Goal: Task Accomplishment & Management: Manage account settings

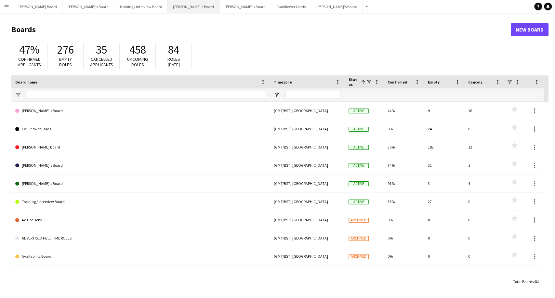
click at [168, 7] on button "[PERSON_NAME]'s Board Close" at bounding box center [194, 6] width 52 height 13
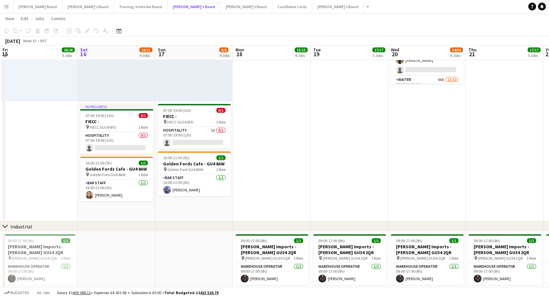
scroll to position [86, 0]
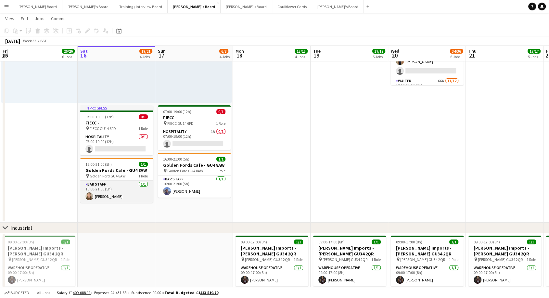
click at [113, 190] on app-card-role "BAR STAFF [DATE] 16:00-21:00 (5h) [PERSON_NAME]" at bounding box center [116, 192] width 73 height 22
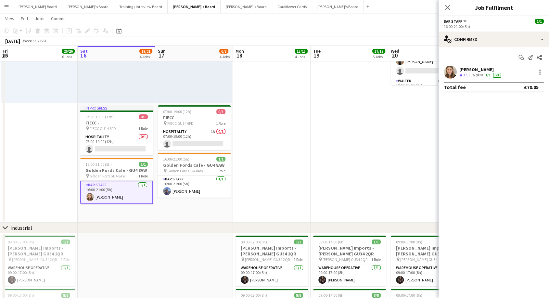
click at [466, 71] on div "[PERSON_NAME]" at bounding box center [480, 70] width 43 height 6
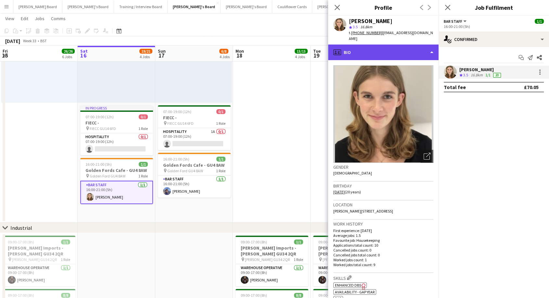
click at [372, 48] on div "profile Bio" at bounding box center [383, 53] width 110 height 16
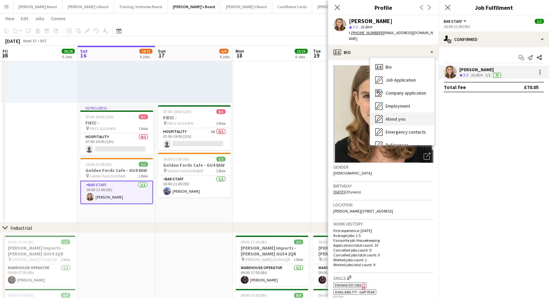
click at [397, 116] on span "About you" at bounding box center [396, 119] width 20 height 6
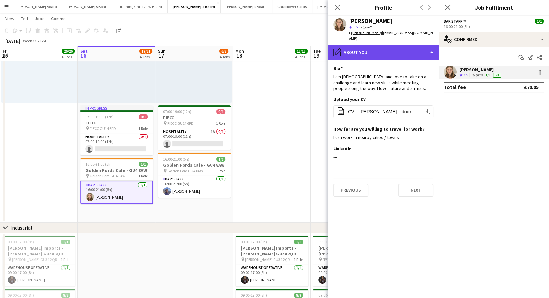
click at [367, 45] on div "pencil4 About you" at bounding box center [383, 53] width 110 height 16
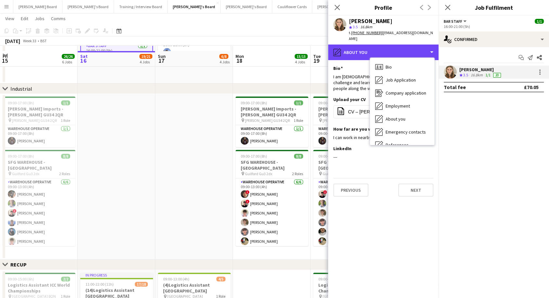
scroll to position [231, 0]
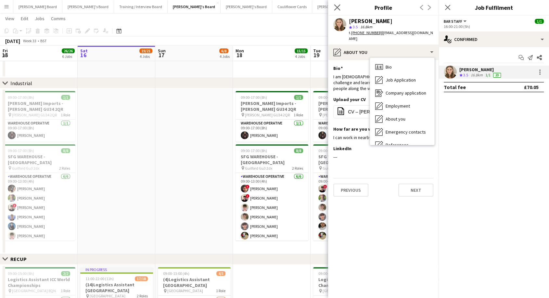
click at [340, 11] on app-icon "Close pop-in" at bounding box center [337, 7] width 9 height 9
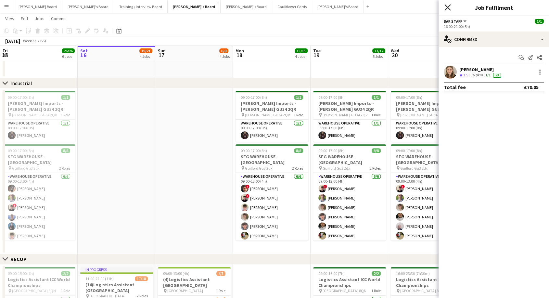
click at [449, 7] on icon at bounding box center [447, 7] width 6 height 6
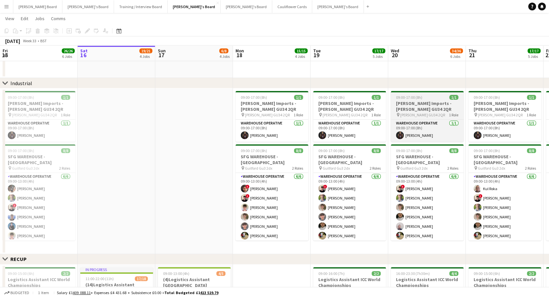
click at [452, 118] on app-job-card "09:00-17:00 (8h) 1/1 [PERSON_NAME] Imports - [PERSON_NAME] GU34 2QR pin [PERSON…" at bounding box center [427, 116] width 73 height 51
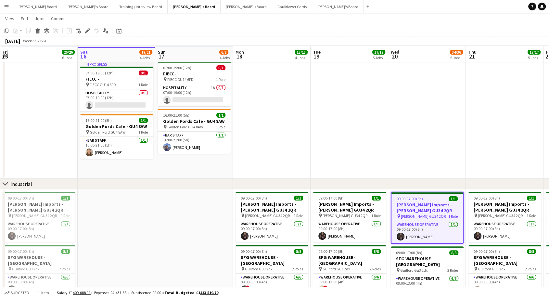
scroll to position [132, 0]
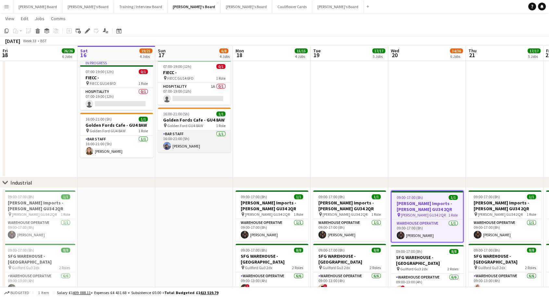
click at [203, 145] on app-card-role "BAR STAFF [DATE] 16:00-21:00 (5h) [PERSON_NAME]" at bounding box center [194, 141] width 73 height 22
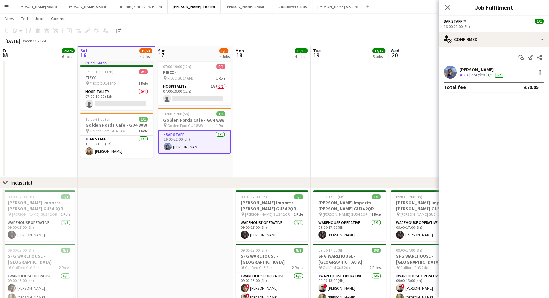
click at [474, 72] on div "[PERSON_NAME]" at bounding box center [481, 70] width 45 height 6
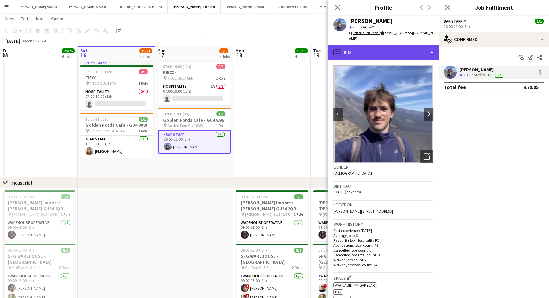
click at [398, 45] on div "profile Bio" at bounding box center [383, 53] width 110 height 16
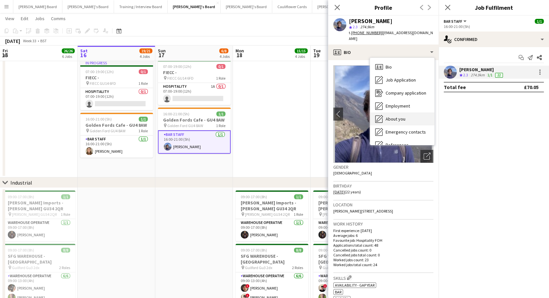
click at [403, 116] on span "About you" at bounding box center [396, 119] width 20 height 6
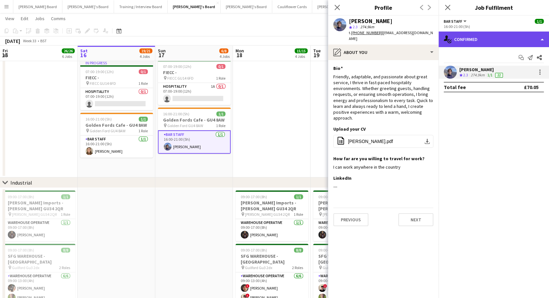
click at [489, 43] on div "single-neutral-actions-check-2 Confirmed" at bounding box center [494, 40] width 110 height 16
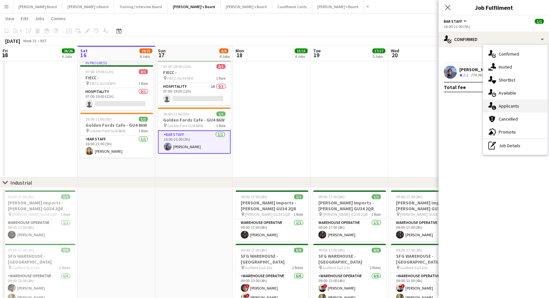
click at [509, 106] on div "single-neutral-actions-information Applicants" at bounding box center [515, 105] width 64 height 13
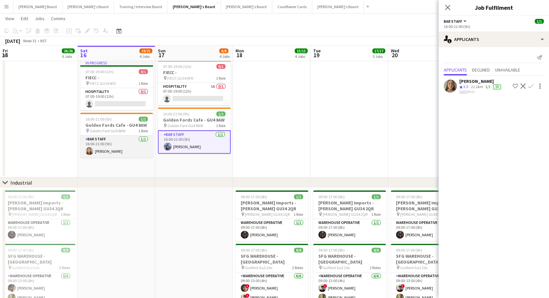
click at [109, 152] on app-card-role "BAR STAFF [DATE] 16:00-21:00 (5h) [PERSON_NAME]" at bounding box center [116, 146] width 73 height 22
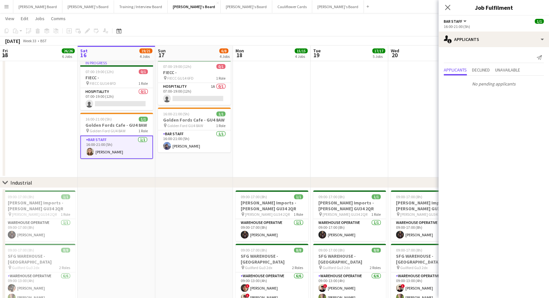
click at [109, 152] on app-card-role "BAR STAFF [DATE] 16:00-21:00 (5h) [PERSON_NAME]" at bounding box center [116, 146] width 73 height 23
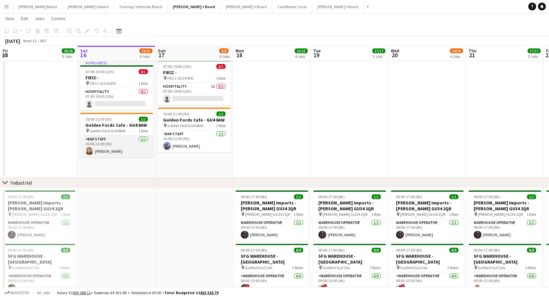
click at [109, 152] on app-card-role "BAR STAFF [DATE] 16:00-21:00 (5h) [PERSON_NAME]" at bounding box center [116, 146] width 73 height 22
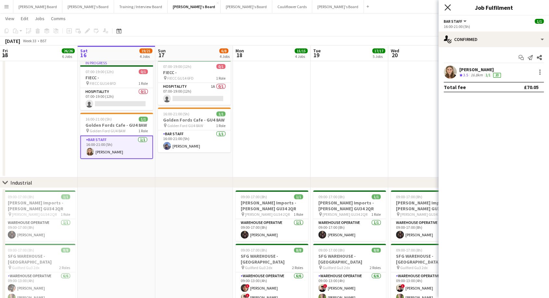
click at [450, 7] on icon "Close pop-in" at bounding box center [447, 7] width 6 height 6
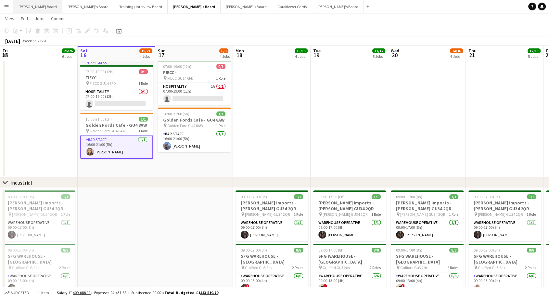
click at [37, 12] on button "[PERSON_NAME] Board Close" at bounding box center [37, 6] width 49 height 13
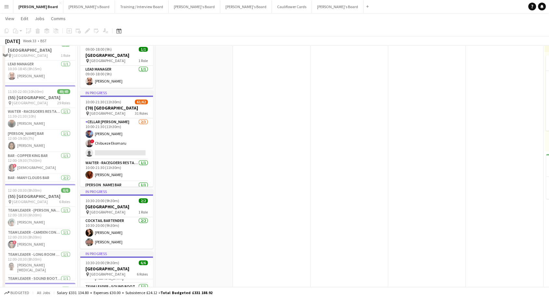
scroll to position [416, 0]
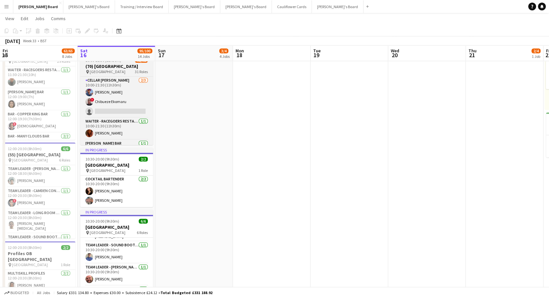
click at [115, 73] on span "[GEOGRAPHIC_DATA]" at bounding box center [108, 71] width 36 height 5
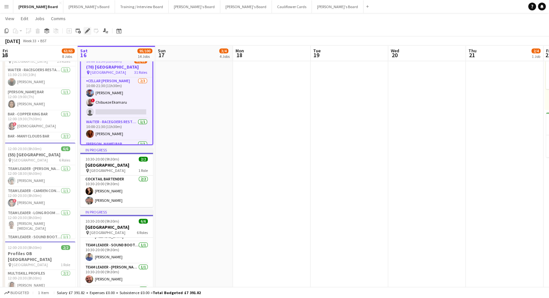
click at [89, 32] on icon "Edit" at bounding box center [87, 30] width 5 height 5
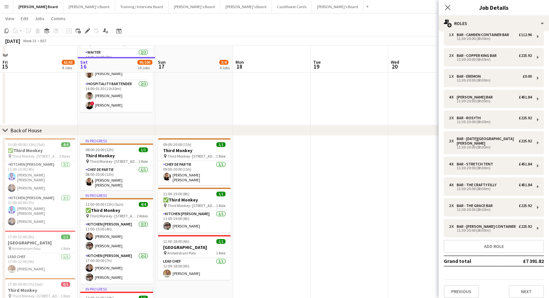
scroll to position [889, 0]
